Goal: Information Seeking & Learning: Learn about a topic

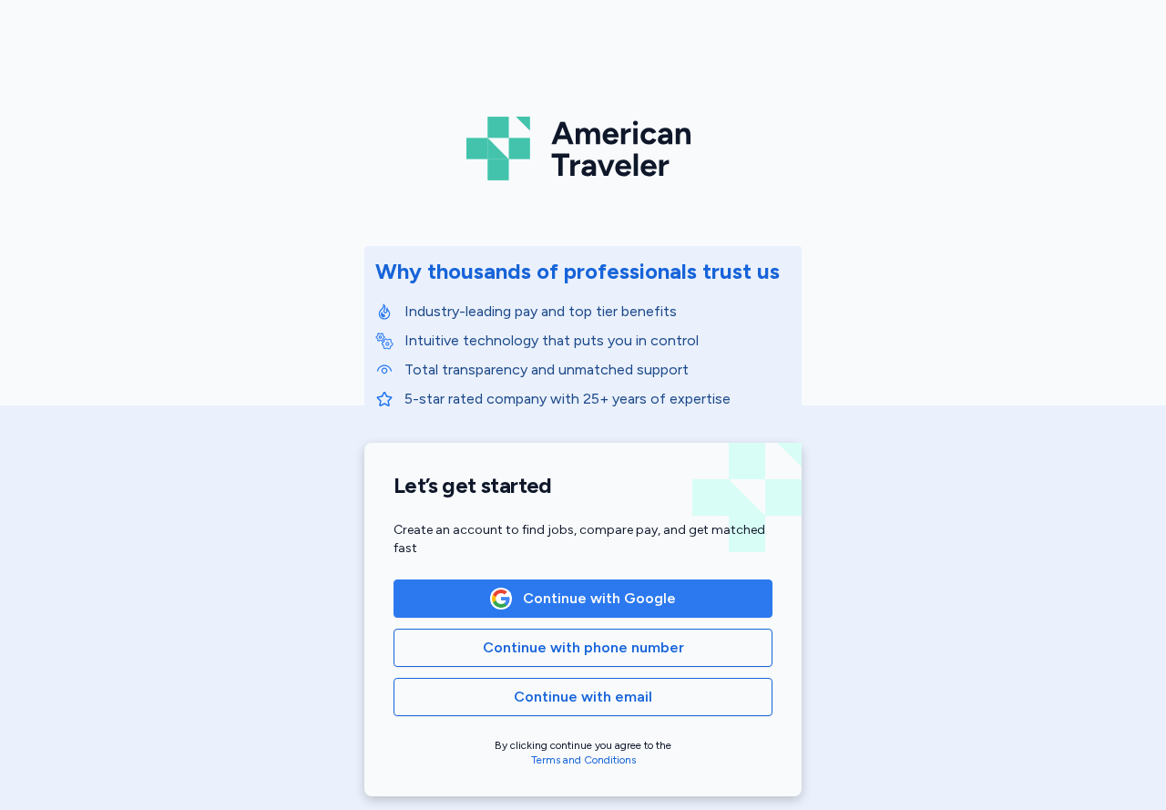
click at [674, 615] on button "Continue with Google" at bounding box center [582, 598] width 379 height 38
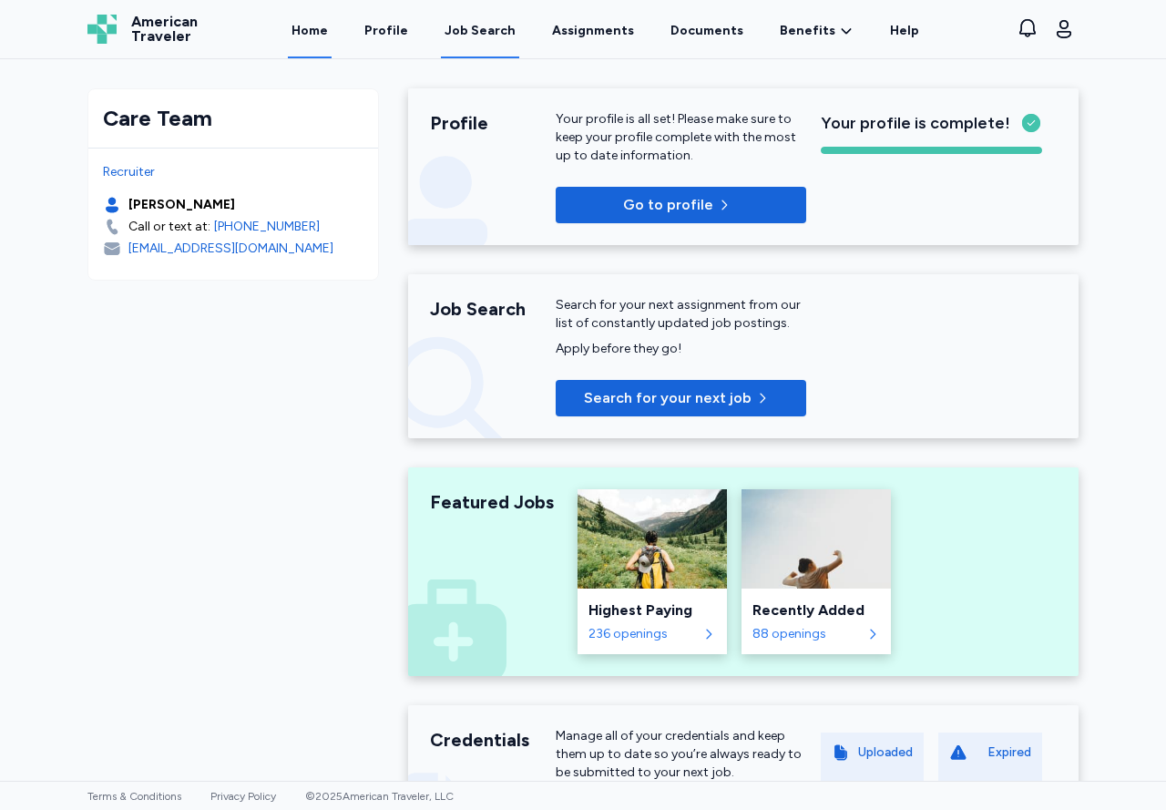
click at [486, 30] on div "Job Search" at bounding box center [479, 31] width 71 height 18
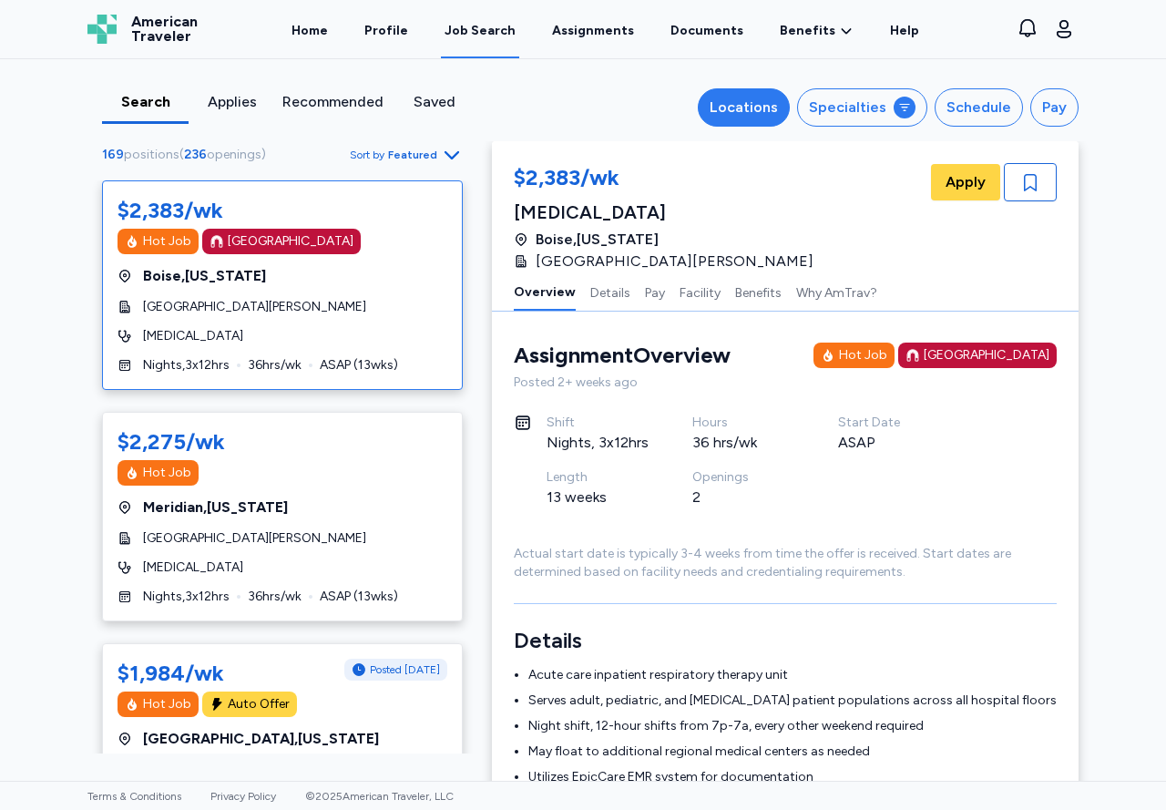
click at [730, 103] on div "Locations" at bounding box center [744, 108] width 68 height 22
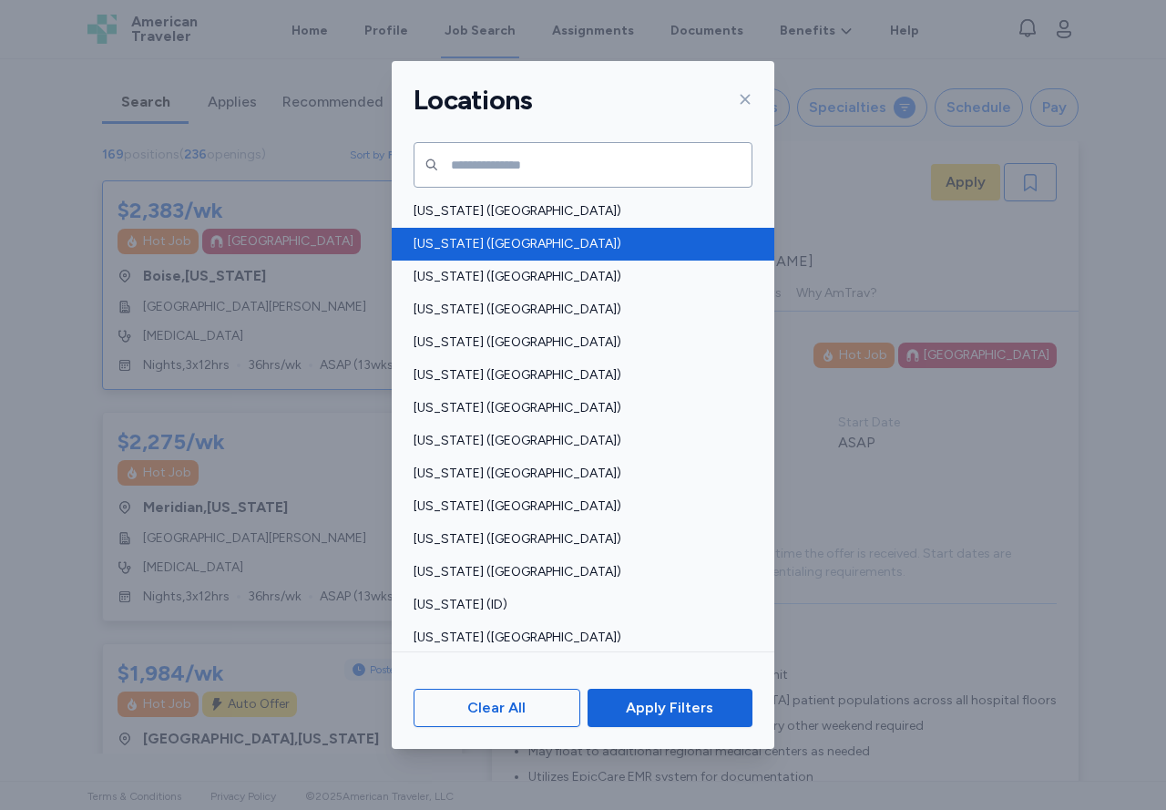
click at [542, 239] on span "[US_STATE] ([GEOGRAPHIC_DATA])" at bounding box center [578, 244] width 328 height 18
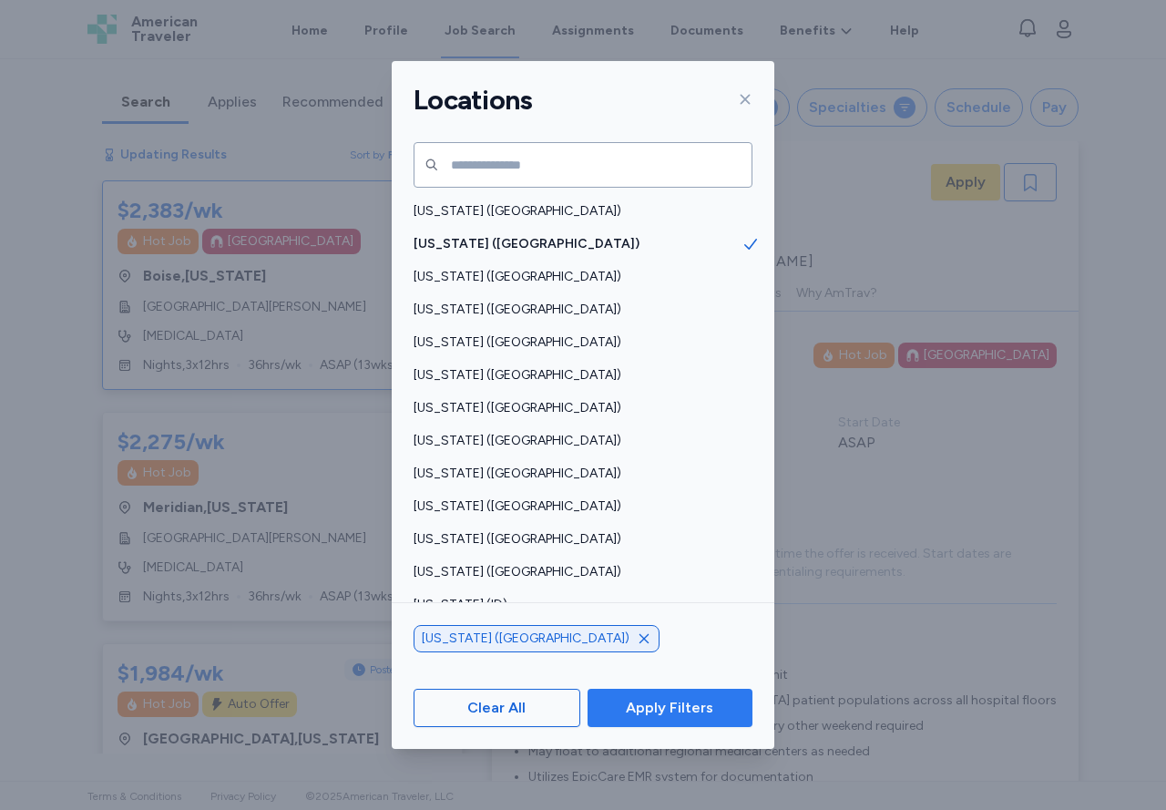
click at [686, 700] on span "Apply Filters" at bounding box center [669, 708] width 87 height 22
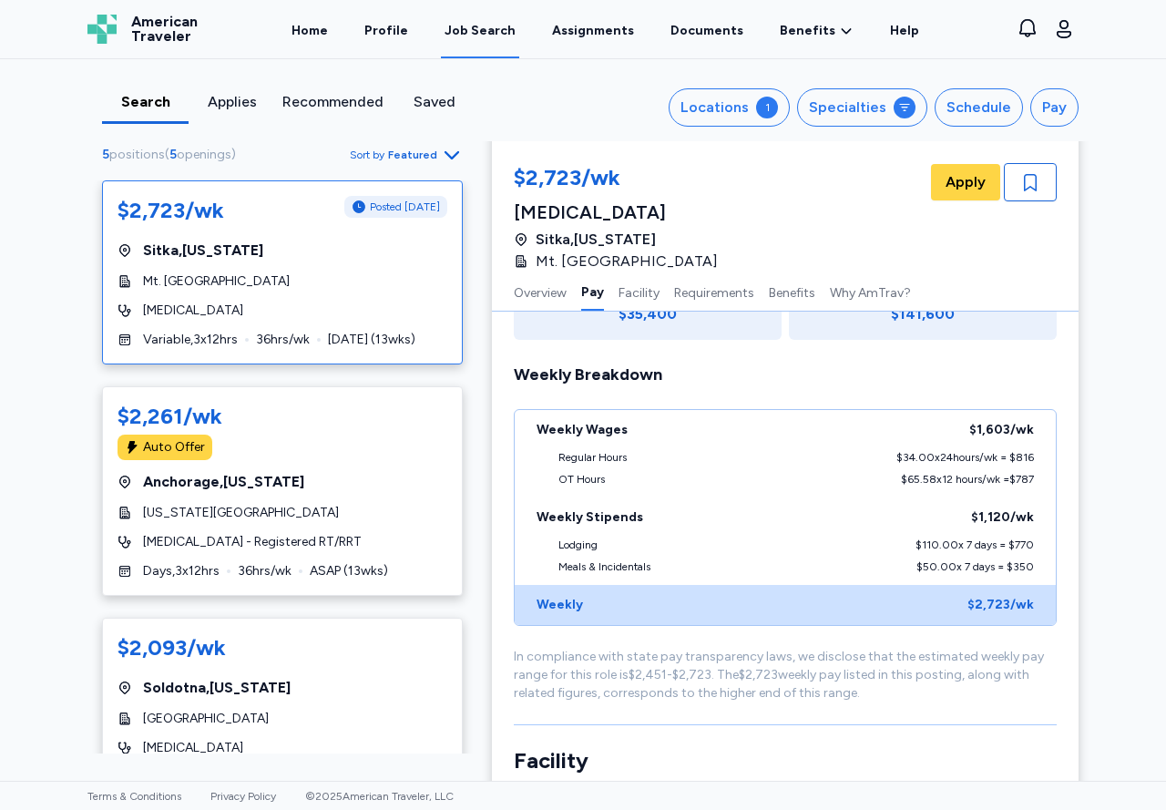
scroll to position [548, 0]
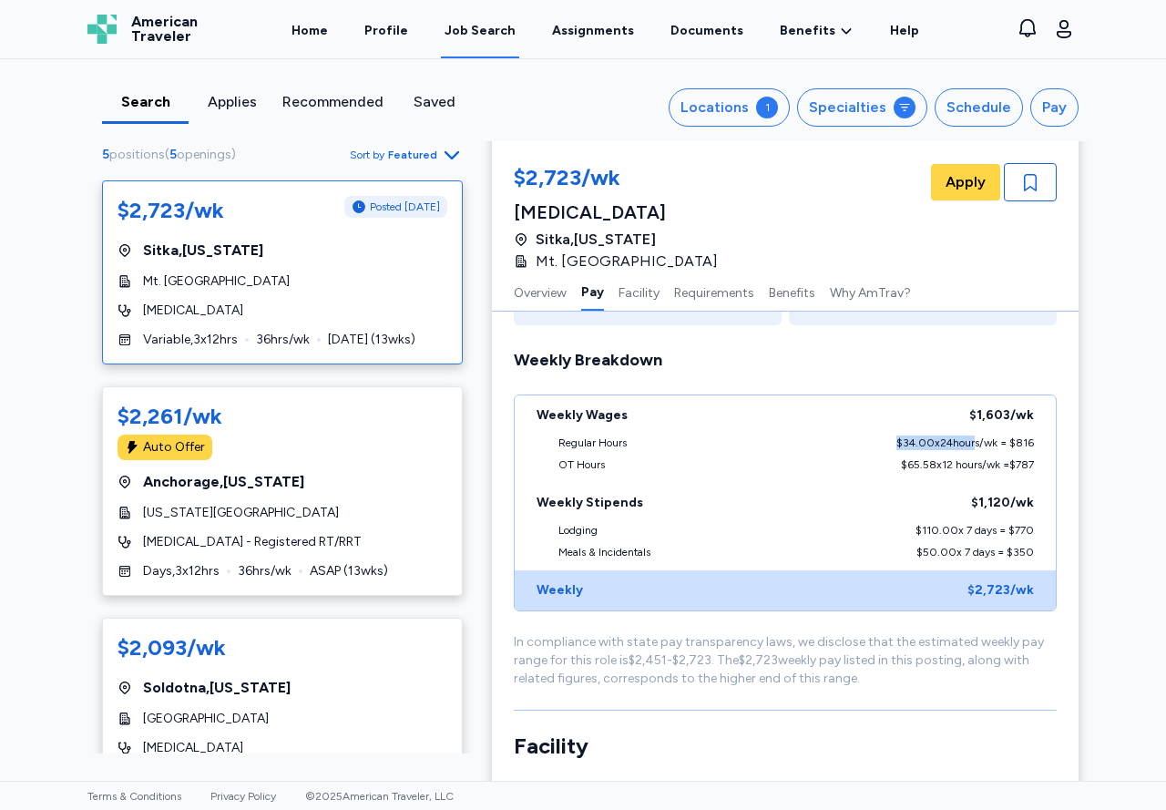
drag, startPoint x: 886, startPoint y: 443, endPoint x: 963, endPoint y: 446, distance: 76.6
click at [963, 446] on div "$34.00 x 24 hours/wk = $816" at bounding box center [965, 442] width 138 height 15
click at [932, 470] on div "$65.58 x 12 hours/wk = $787" at bounding box center [967, 464] width 133 height 15
drag, startPoint x: 884, startPoint y: 446, endPoint x: 954, endPoint y: 451, distance: 69.4
click at [954, 451] on div "Regular Hours $34.00 x 24 hours/wk = $816" at bounding box center [785, 446] width 541 height 22
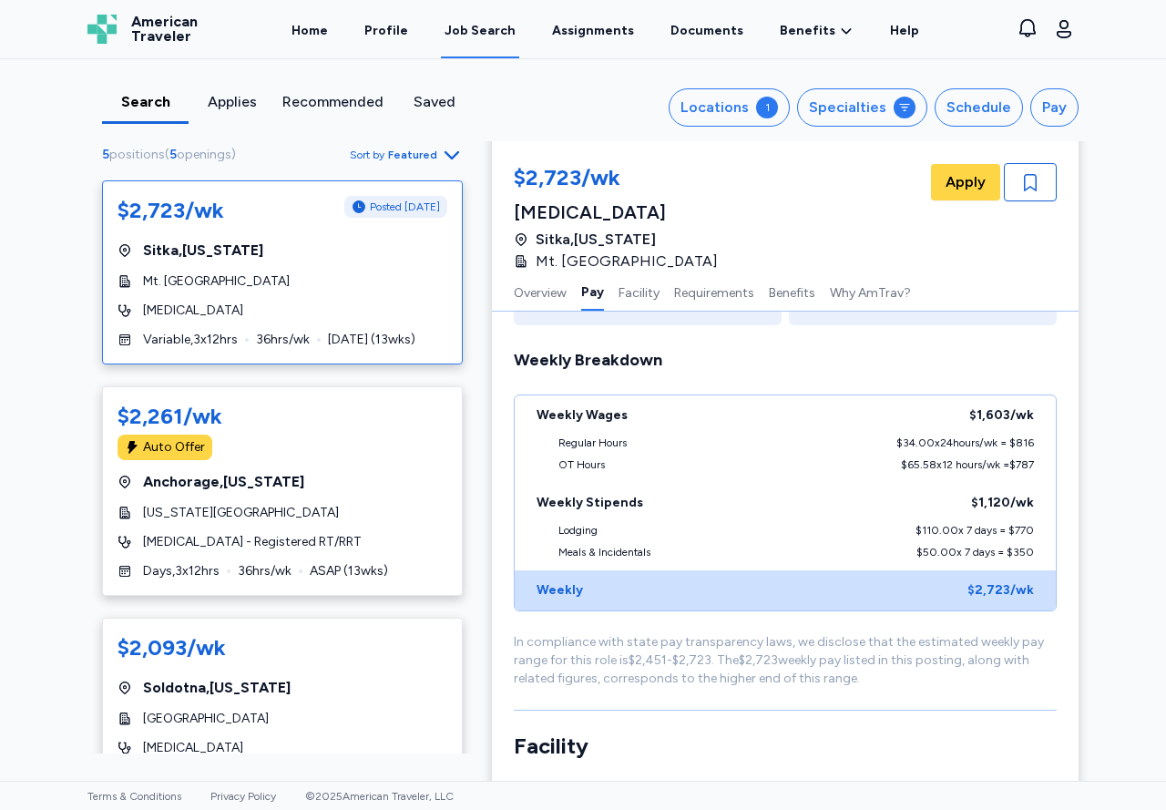
click at [966, 535] on div "$110.00 x 7 days = $770" at bounding box center [974, 530] width 118 height 15
drag, startPoint x: 907, startPoint y: 529, endPoint x: 952, endPoint y: 530, distance: 44.6
click at [915, 529] on div "Lodging $110.00 x 7 days = $770" at bounding box center [785, 534] width 541 height 22
drag, startPoint x: 969, startPoint y: 500, endPoint x: 1033, endPoint y: 501, distance: 63.8
click at [1033, 501] on div "Weekly Stipends $1,120 /wk" at bounding box center [785, 503] width 541 height 40
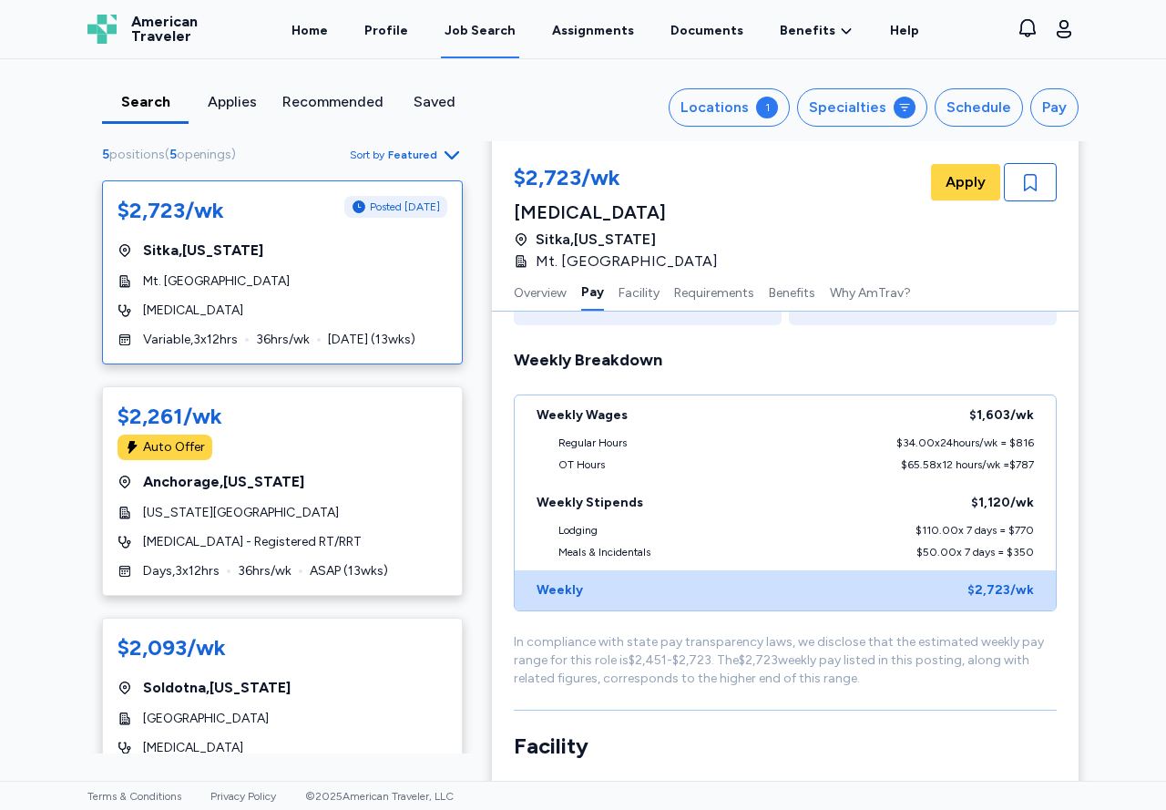
click at [1006, 573] on div "Weekly $2,723 /wk" at bounding box center [785, 590] width 541 height 40
drag, startPoint x: 904, startPoint y: 527, endPoint x: 1037, endPoint y: 529, distance: 133.0
click at [1037, 529] on div "Lodging $110.00 x 7 days = $770" at bounding box center [785, 534] width 541 height 22
click at [975, 545] on div "$50.00 x 7 days = $350" at bounding box center [974, 552] width 117 height 15
drag, startPoint x: 870, startPoint y: 444, endPoint x: 1016, endPoint y: 439, distance: 145.8
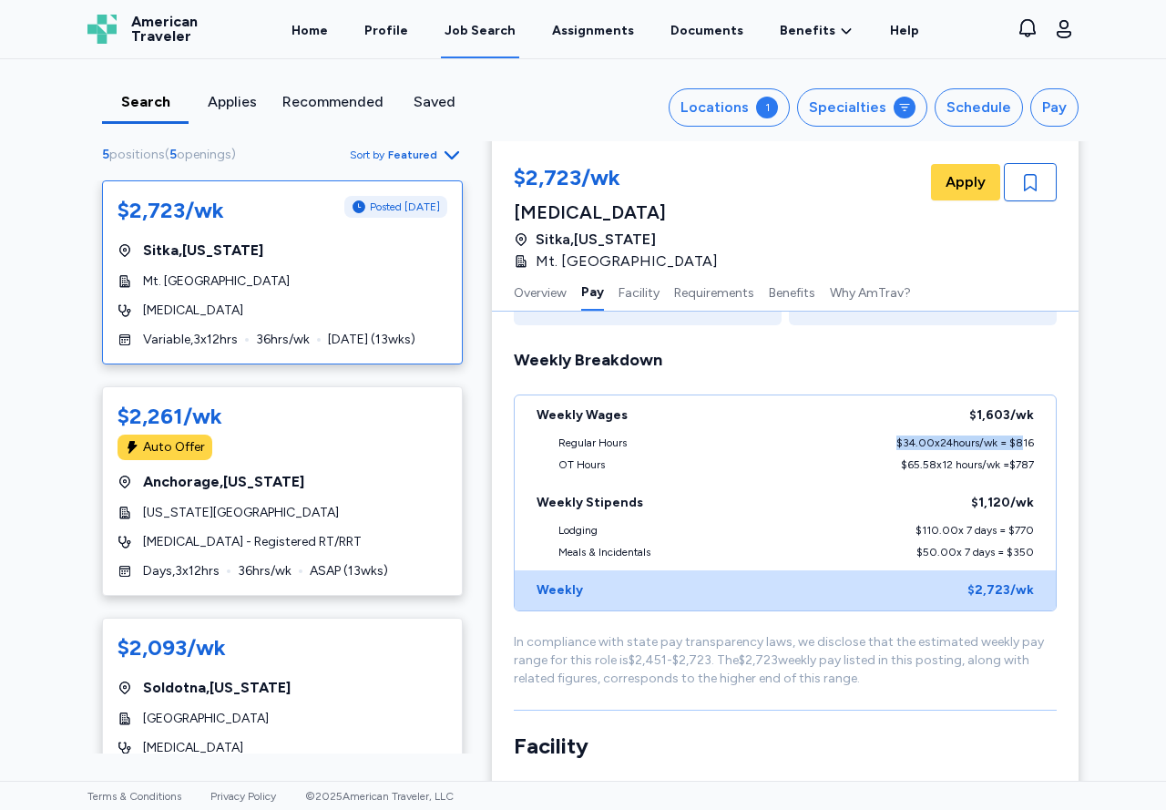
click at [1016, 439] on div "Regular Hours $34.00 x 24 hours/wk = $816" at bounding box center [785, 446] width 541 height 22
click at [971, 500] on div "$1,120 /wk" at bounding box center [1002, 503] width 63 height 18
drag, startPoint x: 866, startPoint y: 538, endPoint x: 1032, endPoint y: 546, distance: 165.9
click at [1020, 538] on div "Lodging $110.00 x 7 days = $770" at bounding box center [785, 534] width 541 height 22
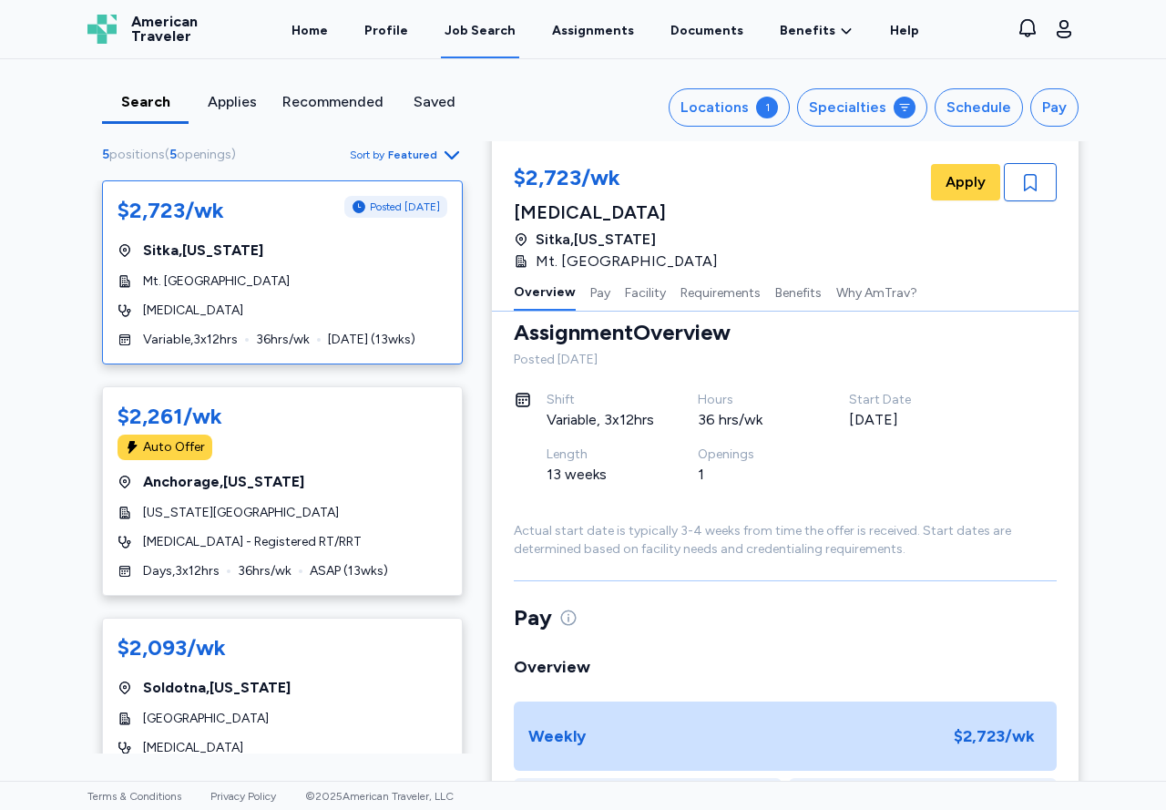
scroll to position [0, 0]
